Goal: Information Seeking & Learning: Understand process/instructions

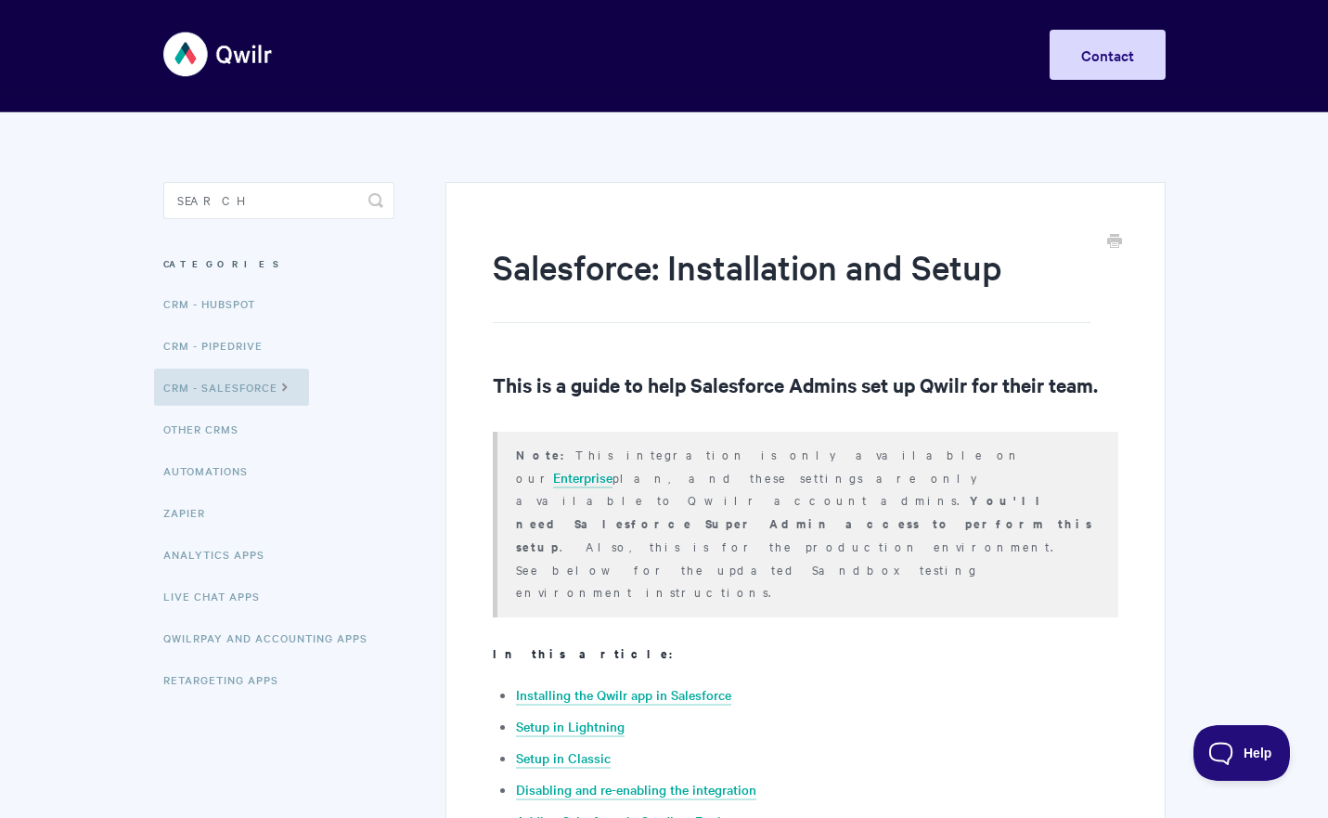
scroll to position [4, 0]
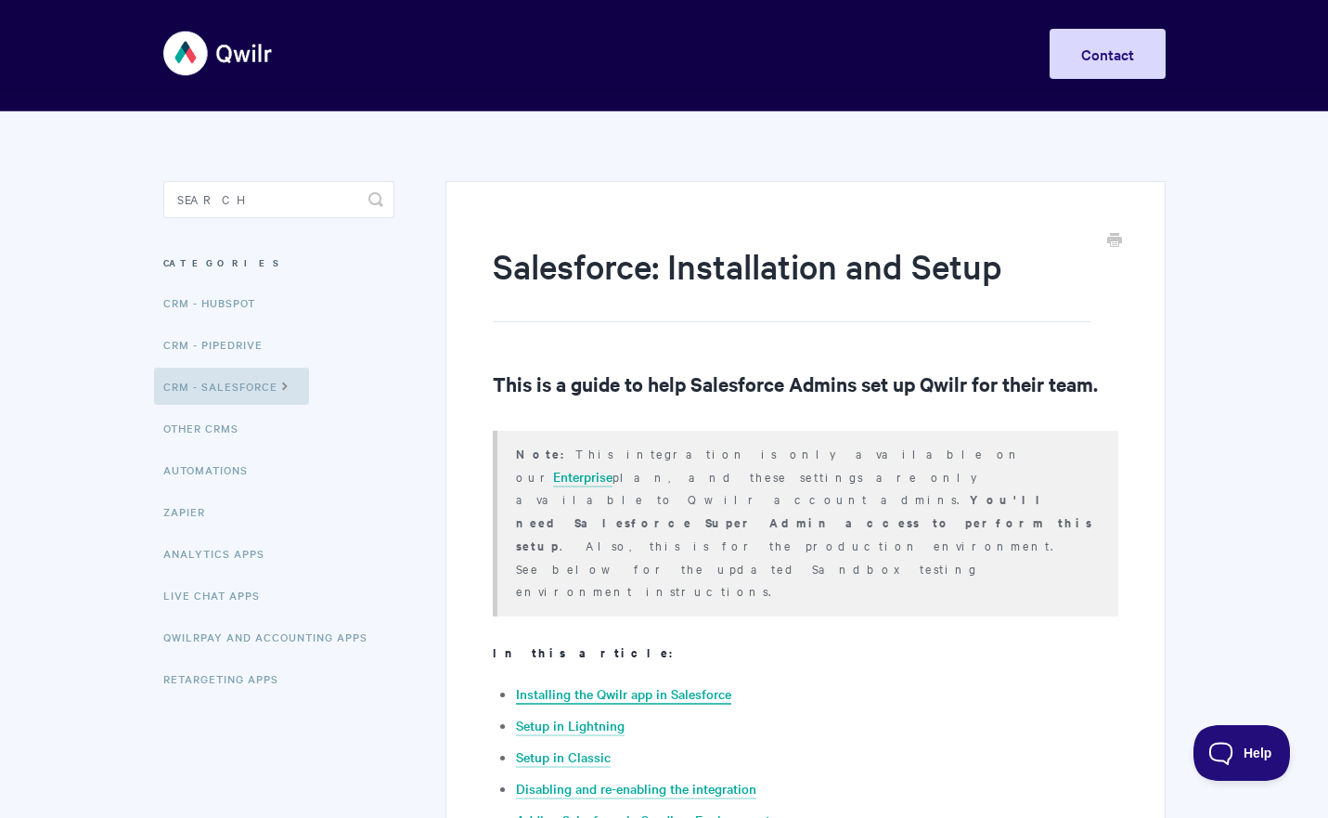
click at [617, 684] on link "Installing the Qwilr app in Salesforce" at bounding box center [623, 694] width 215 height 20
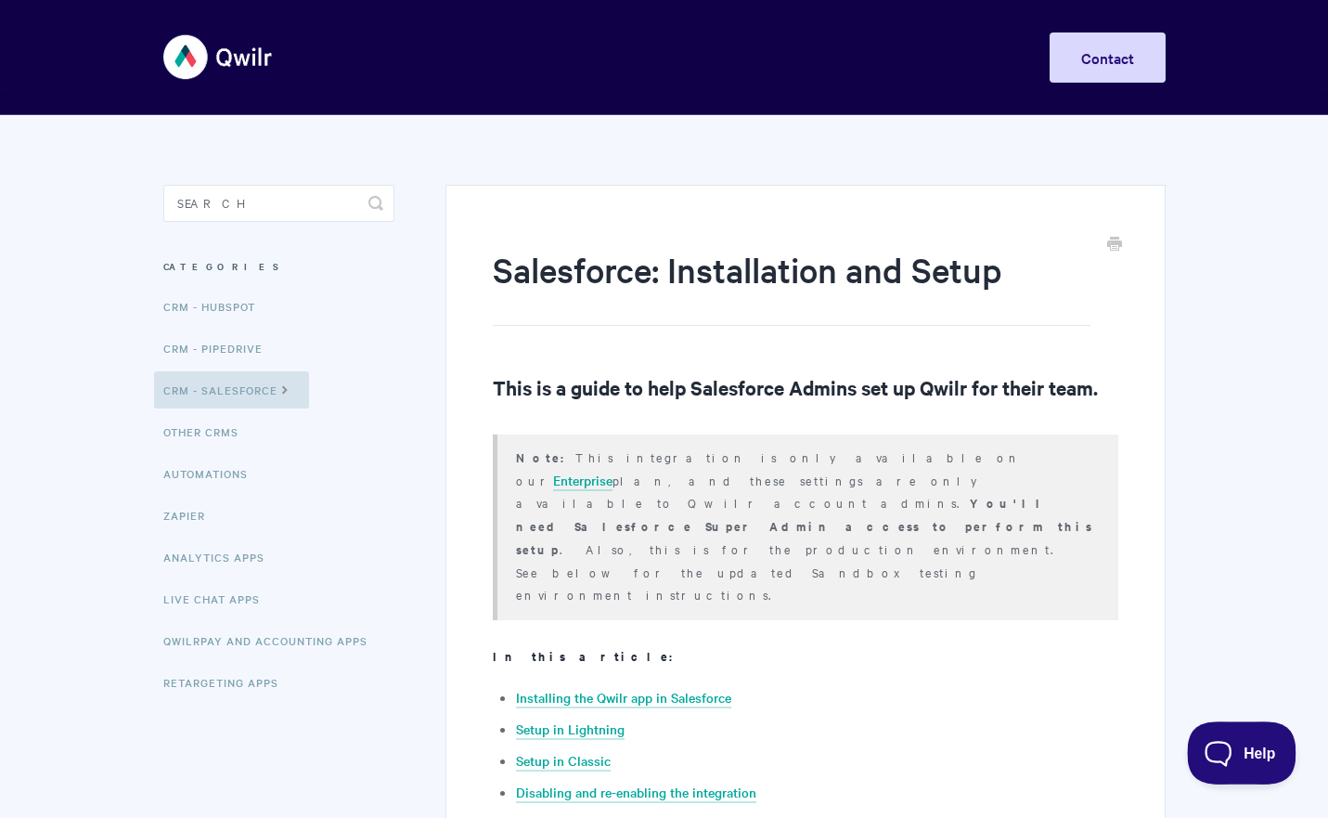
click at [1228, 750] on span "Help" at bounding box center [1235, 749] width 97 height 13
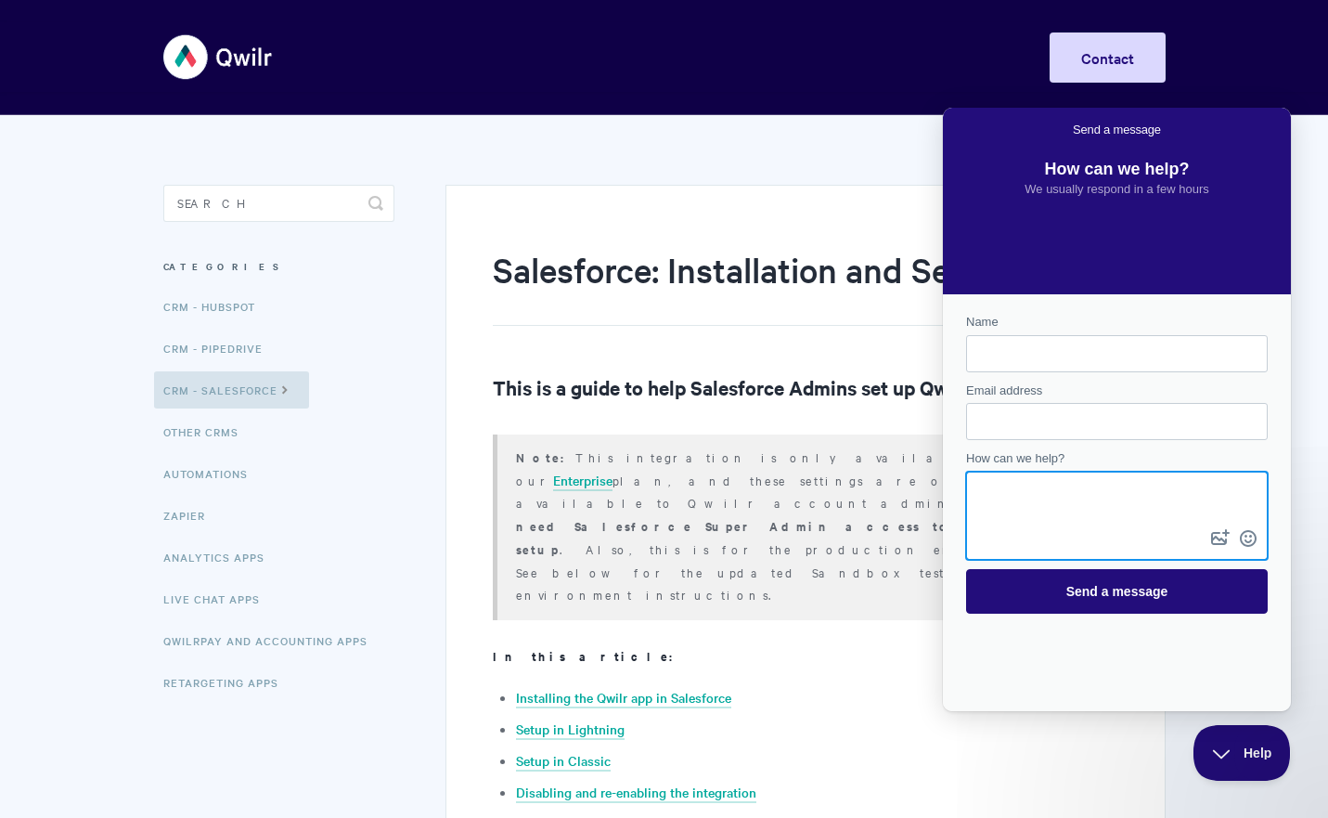
click at [1126, 485] on textarea "How can we help?" at bounding box center [1117, 499] width 298 height 52
drag, startPoint x: 1297, startPoint y: 123, endPoint x: 263, endPoint y: 123, distance: 1034.1
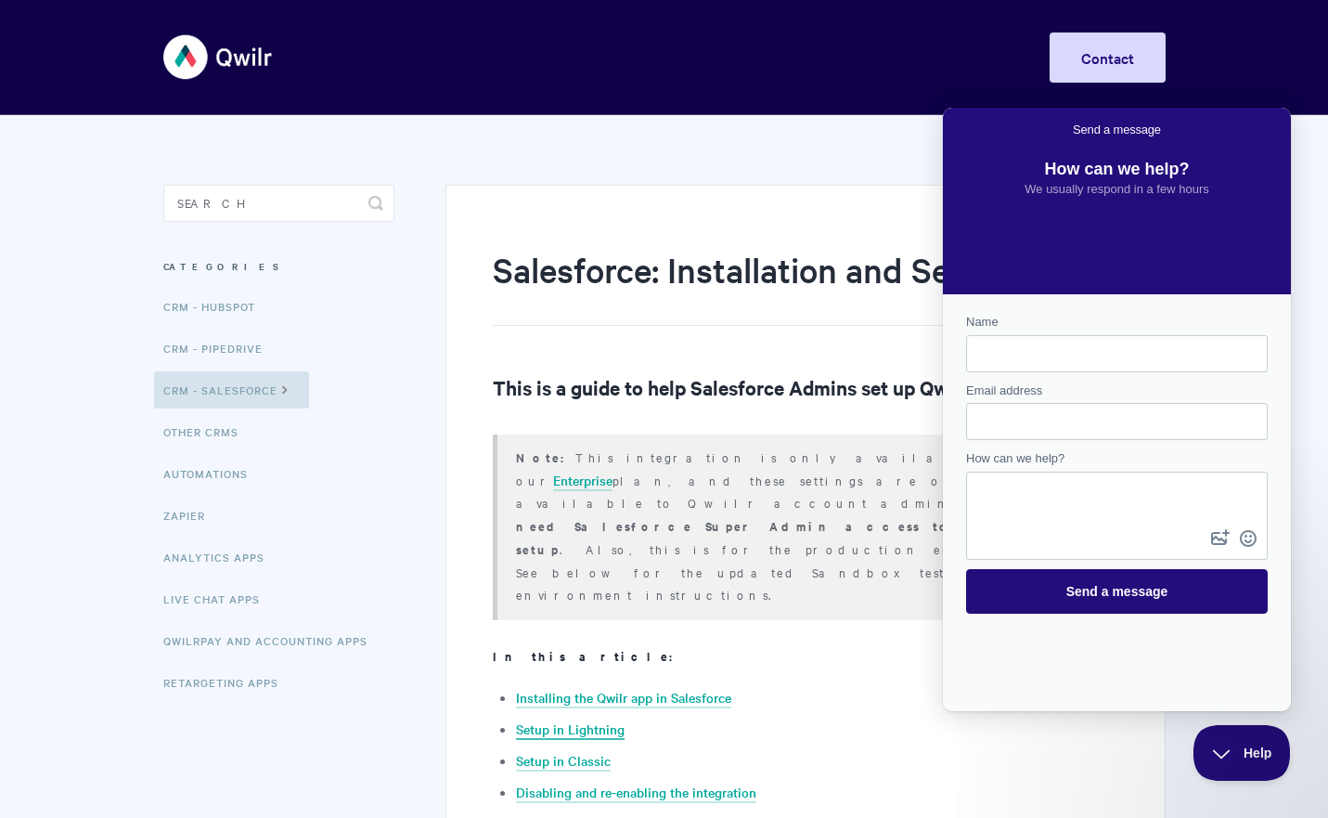
click at [566, 719] on link "Setup in Lightning" at bounding box center [570, 729] width 109 height 20
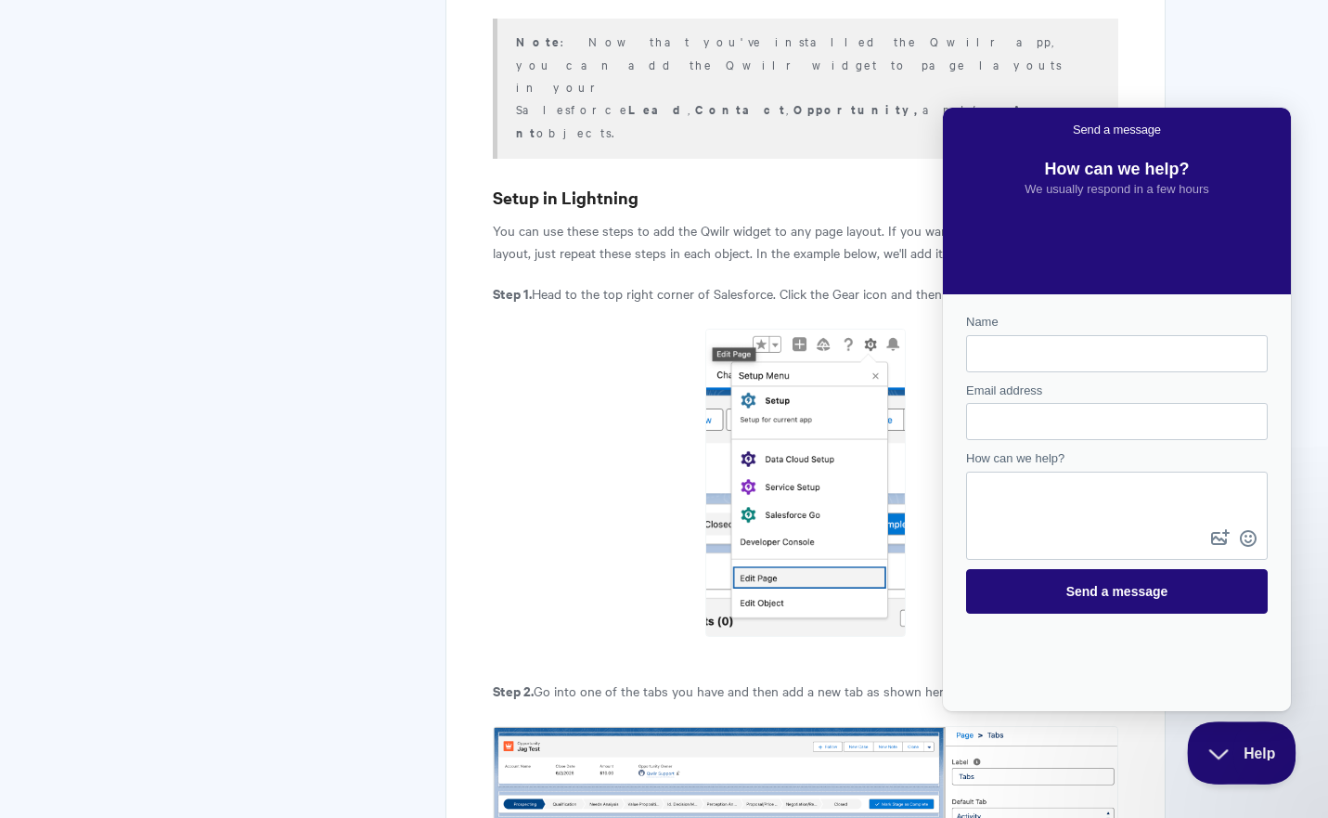
click at [1231, 748] on span "Help" at bounding box center [1235, 749] width 97 height 13
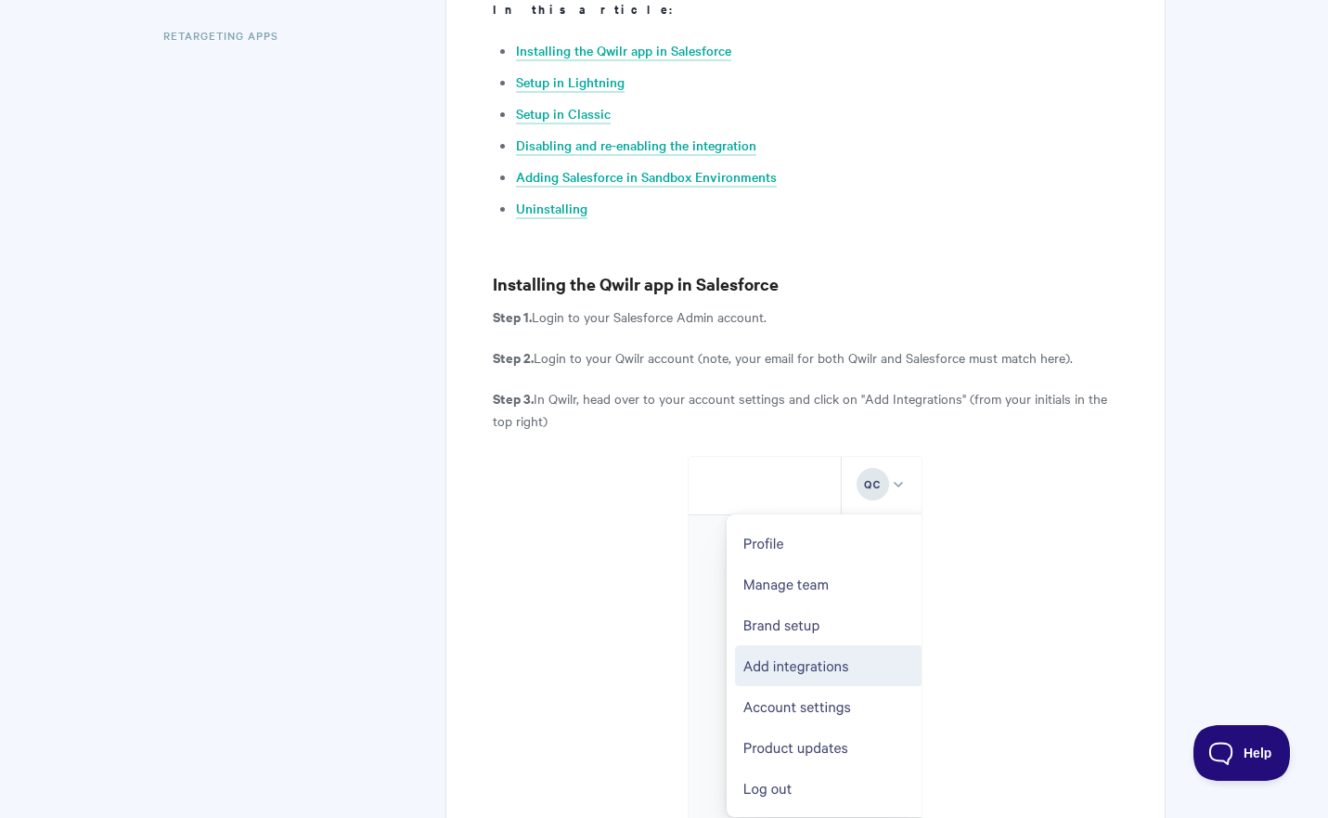
scroll to position [655, 0]
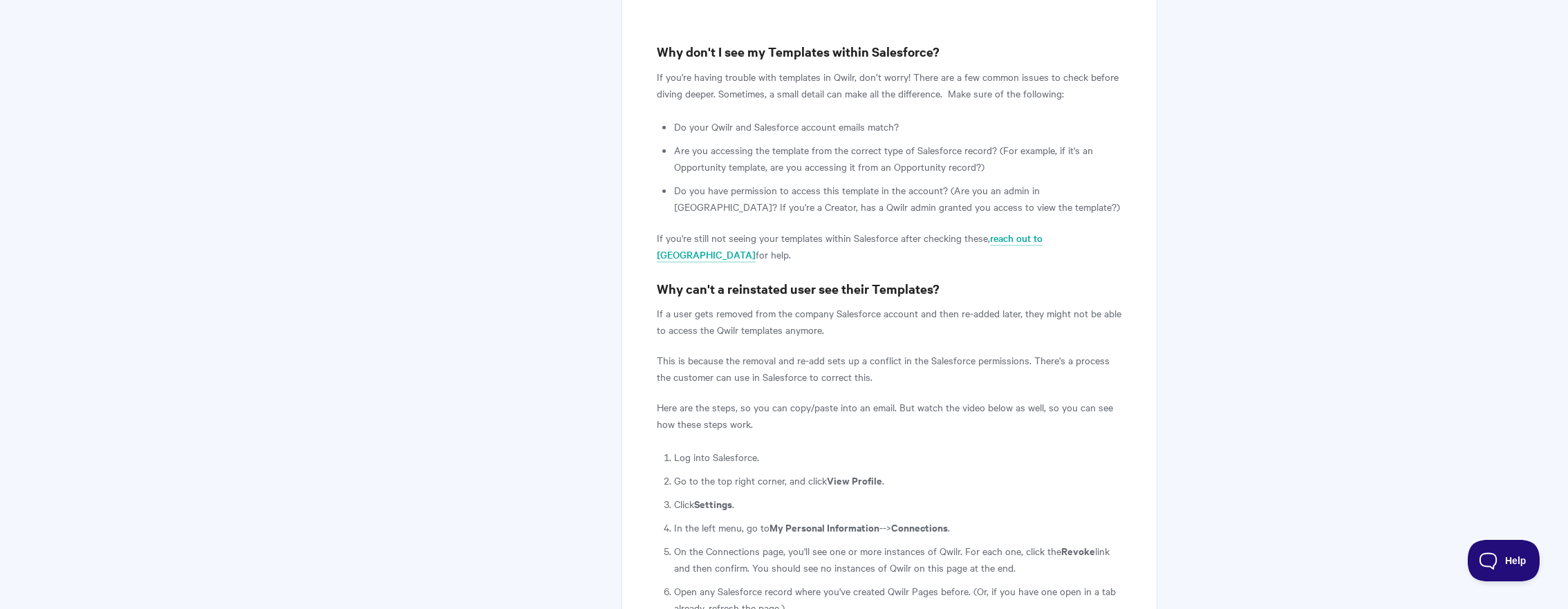
scroll to position [1992, 0]
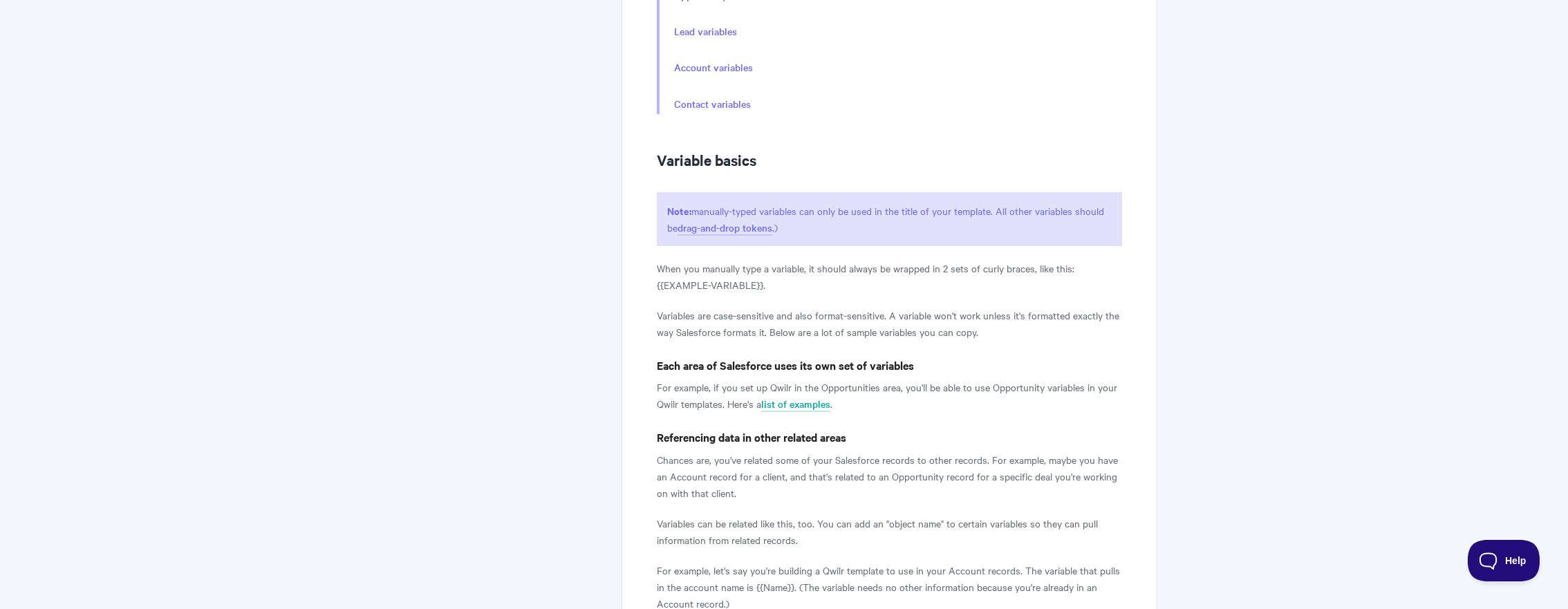
scroll to position [592, 0]
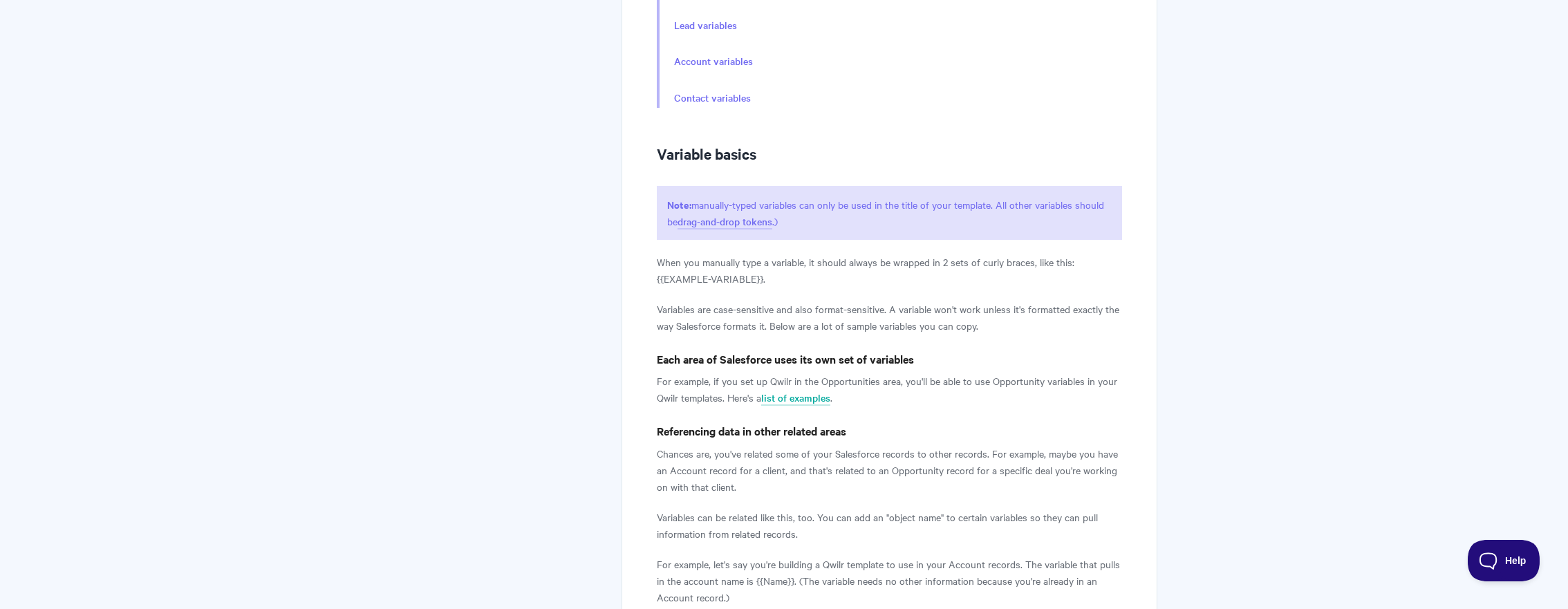
drag, startPoint x: 667, startPoint y: 261, endPoint x: 793, endPoint y: 280, distance: 127.4
click at [793, 280] on p "When you manually type a variable, it should always be wrapped in 2 sets of cur…" at bounding box center [889, 270] width 466 height 34
click at [855, 284] on p "When you manually type a variable, it should always be wrapped in 2 sets of cur…" at bounding box center [889, 270] width 466 height 34
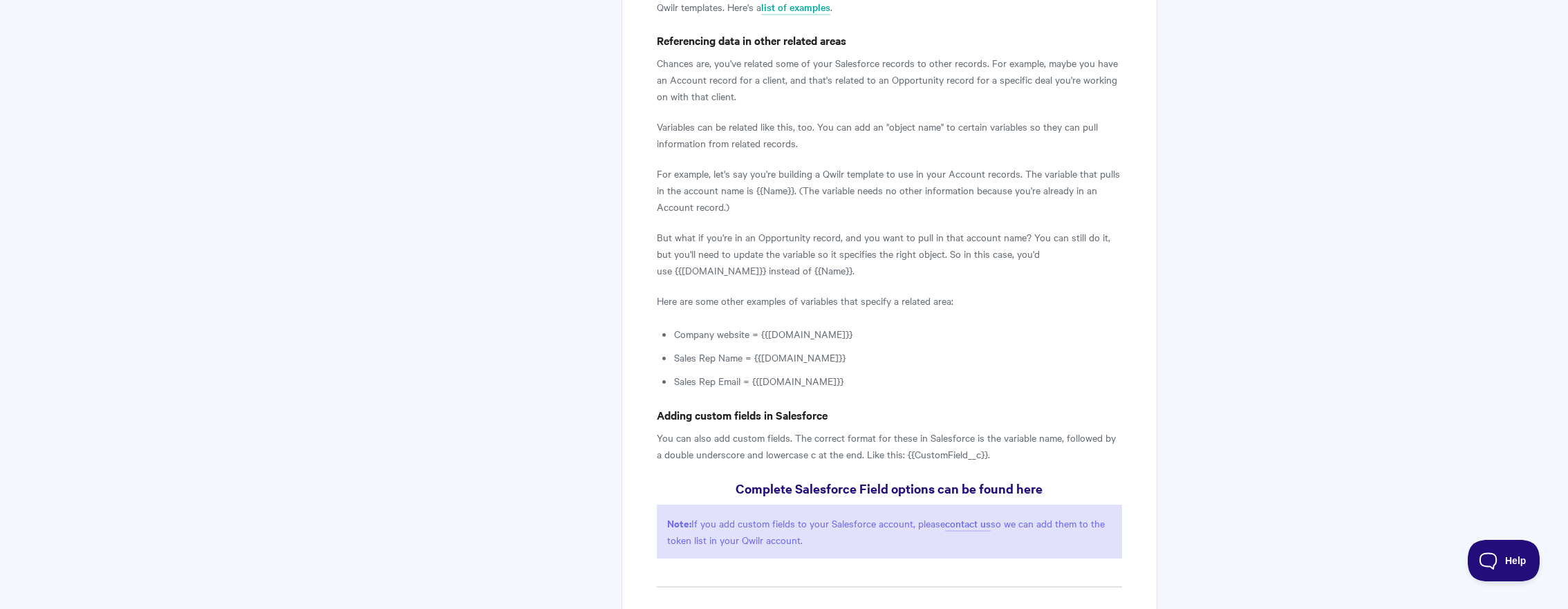
scroll to position [1045, 0]
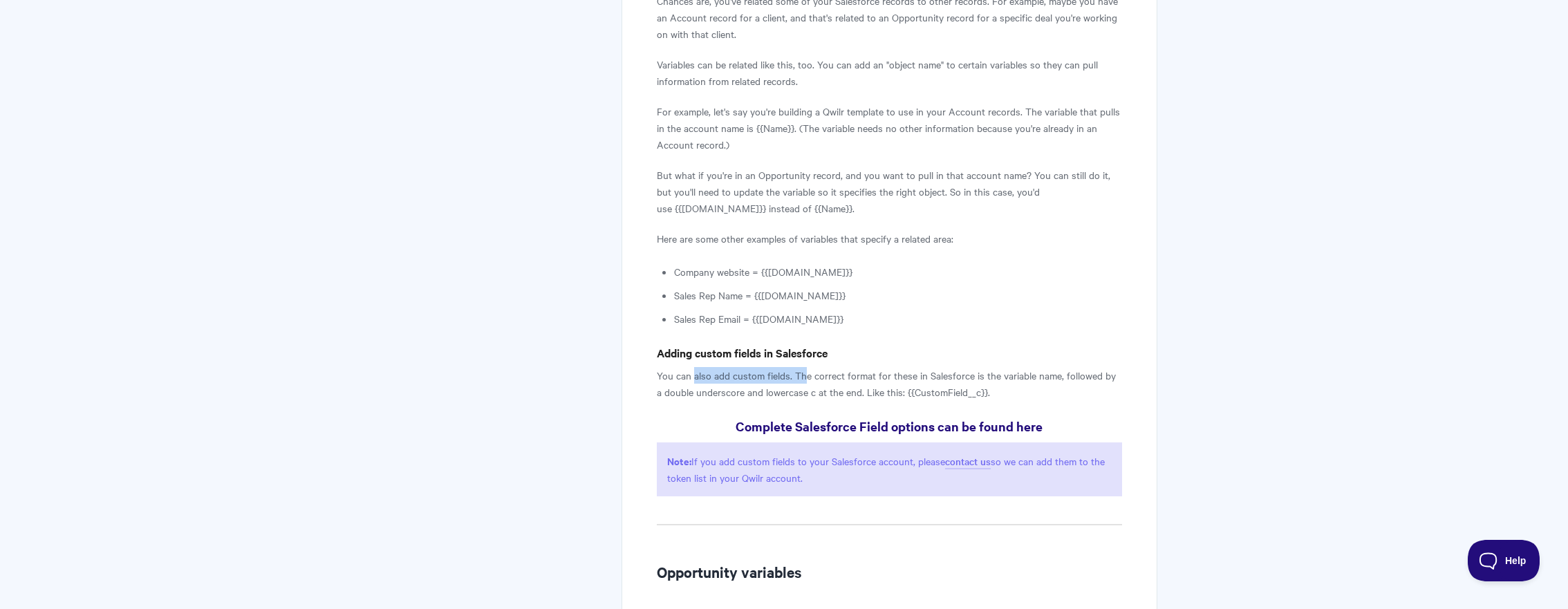
drag, startPoint x: 694, startPoint y: 376, endPoint x: 806, endPoint y: 378, distance: 112.0
click at [805, 376] on p "You can also add custom fields. The correct format for these in Salesforce is t…" at bounding box center [889, 383] width 466 height 34
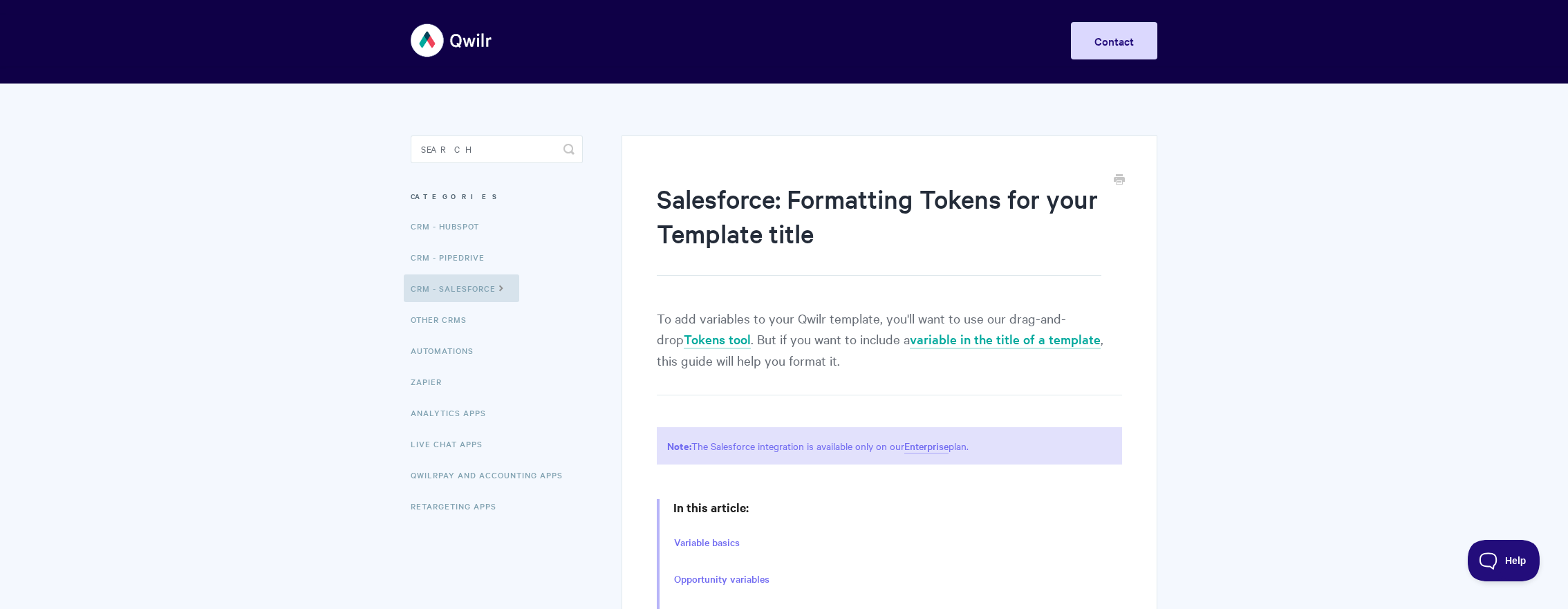
scroll to position [3, 0]
